Goal: Transaction & Acquisition: Obtain resource

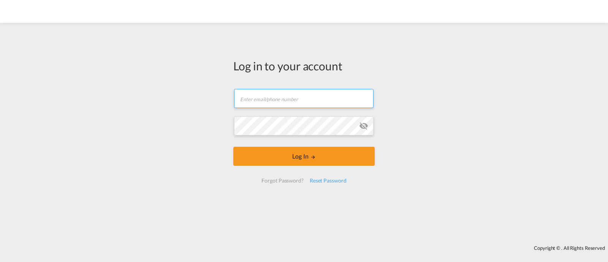
type input "ocean@gosynergie.com"
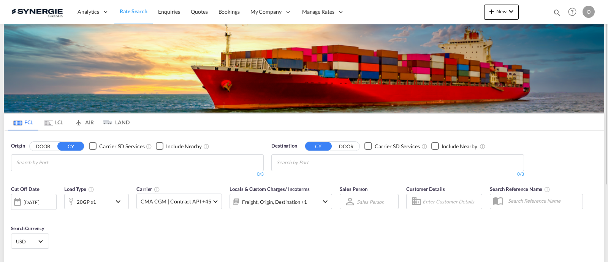
click at [555, 12] on md-icon "icon-magnify" at bounding box center [557, 12] width 8 height 8
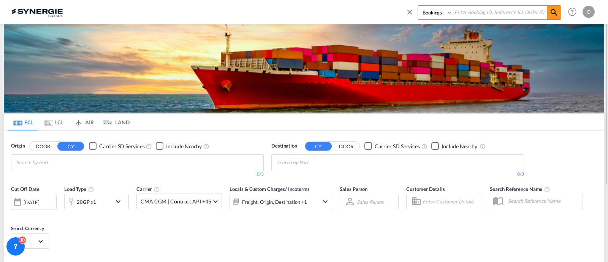
click at [424, 17] on select "Bookings Quotes Enquiries" at bounding box center [436, 13] width 36 height 14
select select "Quotes"
click at [418, 6] on select "Bookings Quotes Enquiries" at bounding box center [436, 13] width 36 height 14
click at [490, 10] on input at bounding box center [499, 12] width 95 height 13
paste input "SYC000012997"
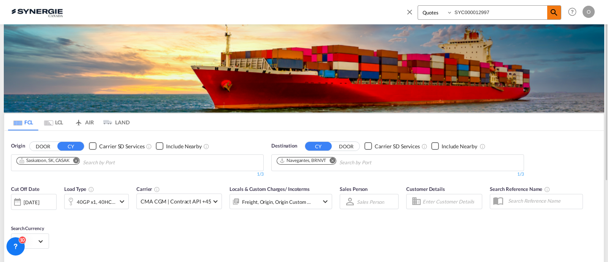
type input "SYC000012997"
click at [547, 10] on span at bounding box center [554, 13] width 14 height 14
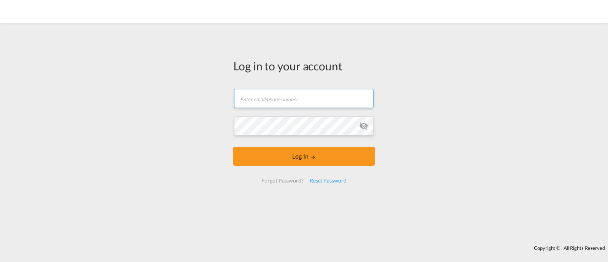
type input "[EMAIL_ADDRESS][DOMAIN_NAME]"
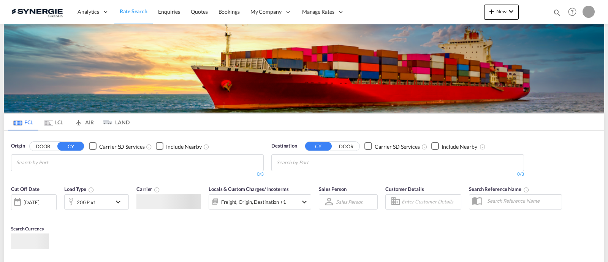
click at [260, 137] on body "Analytics Reports Dashboard Rate Search Enquiries Quotes Bookings" at bounding box center [304, 131] width 608 height 262
click at [557, 10] on md-icon "icon-magnify" at bounding box center [557, 12] width 8 height 8
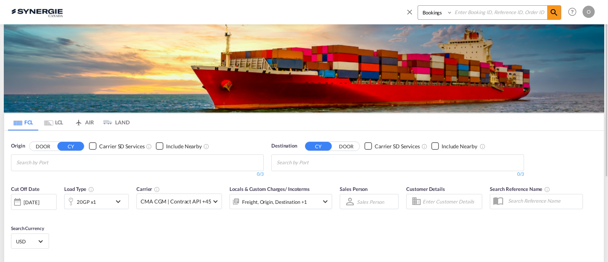
click at [431, 20] on div "Bookings Quotes Enquiries" at bounding box center [483, 14] width 156 height 18
click at [428, 13] on select "Bookings Quotes Enquiries" at bounding box center [436, 13] width 36 height 14
select select "Quotes"
click at [418, 6] on select "Bookings Quotes Enquiries" at bounding box center [436, 13] width 36 height 14
click at [441, 16] on select "Bookings Quotes Enquiries" at bounding box center [436, 13] width 36 height 14
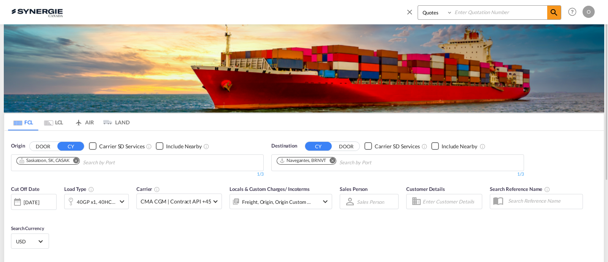
click at [469, 10] on input at bounding box center [499, 12] width 95 height 13
paste input "SYC000012997"
type input "SYC000012997"
click at [555, 12] on md-icon "icon-magnify" at bounding box center [553, 12] width 9 height 9
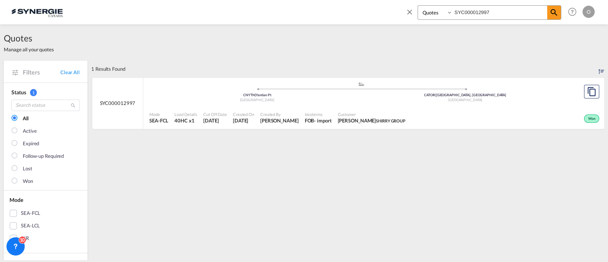
click at [305, 115] on span "Incoterms" at bounding box center [318, 114] width 27 height 6
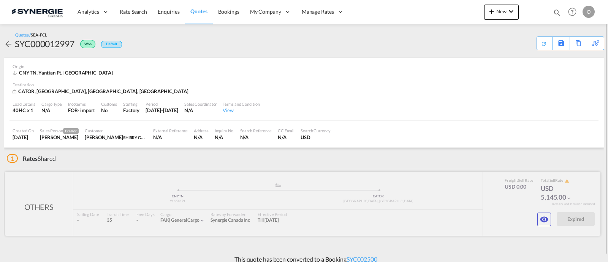
scroll to position [7, 0]
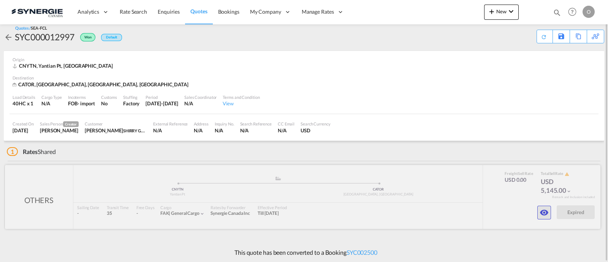
click at [548, 212] on md-icon "icon-eye" at bounding box center [543, 212] width 9 height 9
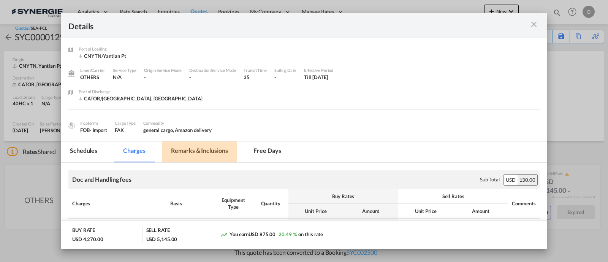
click at [199, 151] on md-tab-item "Remarks & Inclusions" at bounding box center [199, 151] width 75 height 21
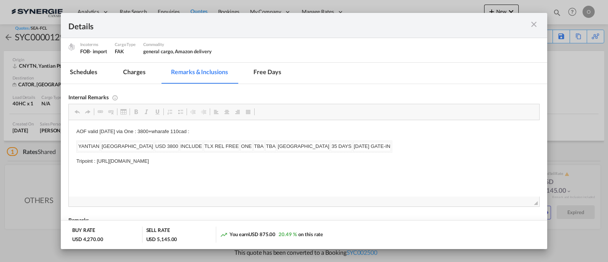
scroll to position [79, 0]
drag, startPoint x: 535, startPoint y: 23, endPoint x: 539, endPoint y: 25, distance: 4.4
click at [536, 24] on md-icon "icon-close m-3 fg-AAA8AD cursor" at bounding box center [533, 24] width 9 height 9
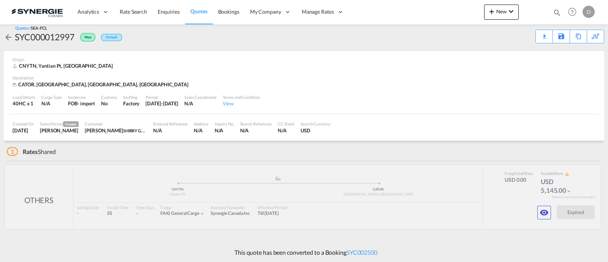
scroll to position [0, 0]
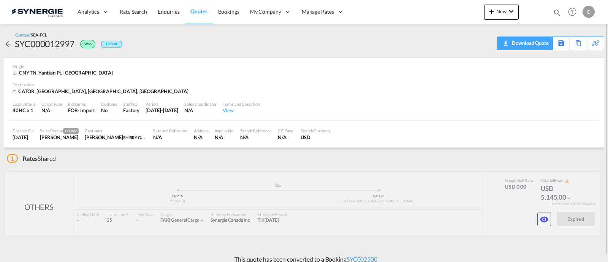
click at [532, 43] on div "Download Quote" at bounding box center [529, 43] width 39 height 12
